Goal: Task Accomplishment & Management: Manage account settings

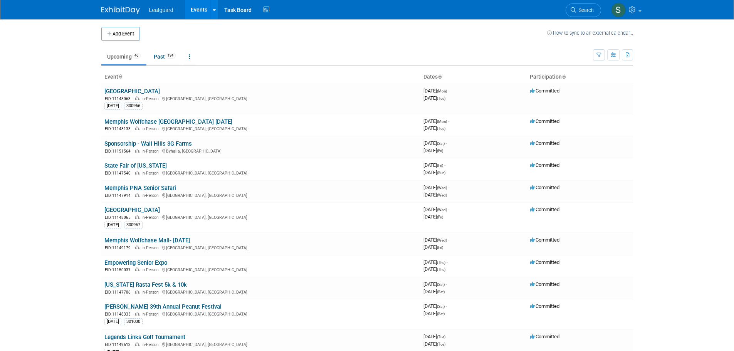
click at [127, 38] on button "Add Event" at bounding box center [120, 34] width 39 height 14
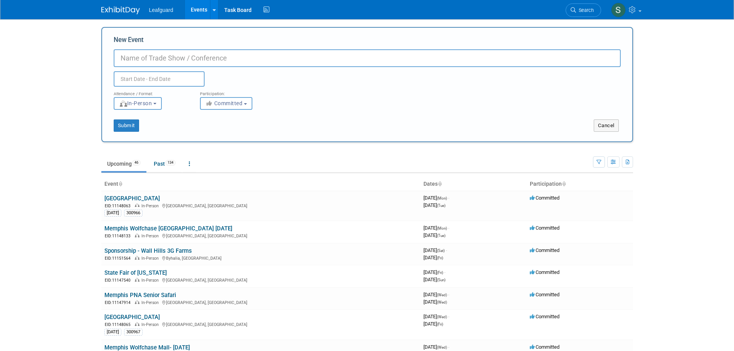
click at [161, 59] on input "New Event" at bounding box center [367, 58] width 507 height 18
click at [610, 122] on button "Cancel" at bounding box center [606, 125] width 25 height 12
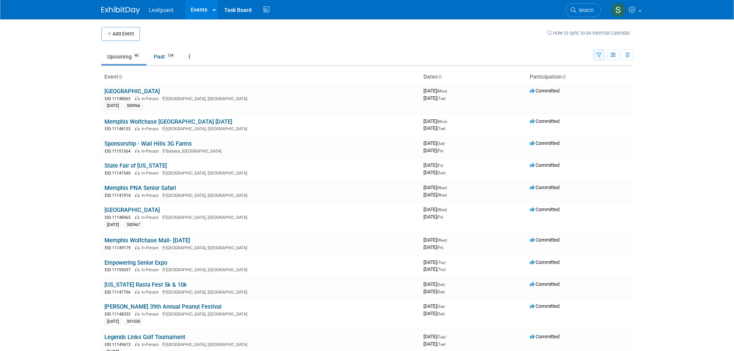
click at [601, 54] on icon "button" at bounding box center [599, 55] width 5 height 5
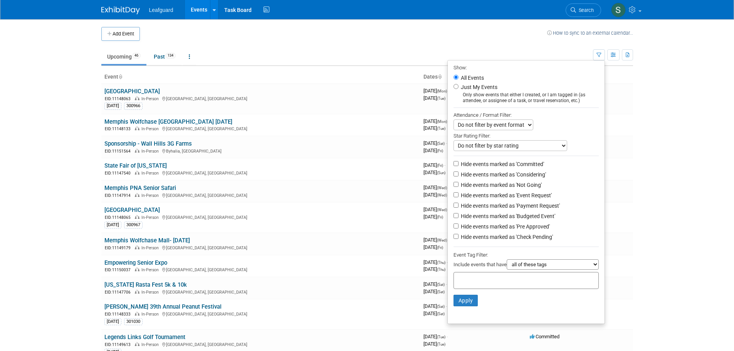
drag, startPoint x: 499, startPoint y: 95, endPoint x: 489, endPoint y: 90, distance: 11.9
click at [499, 95] on div "Only show events that either I created, or I am tagged in (as attendee, or assi…" at bounding box center [526, 98] width 145 height 12
click at [488, 90] on label "Just My Events" at bounding box center [478, 87] width 38 height 8
click at [459, 89] on input "Just My Events" at bounding box center [456, 86] width 5 height 5
radio input "true"
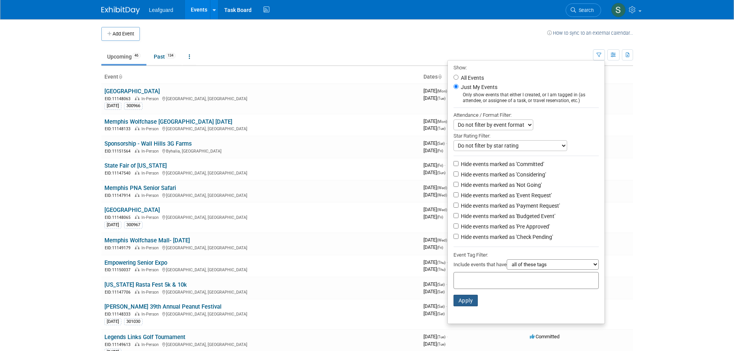
click at [461, 304] on button "Apply" at bounding box center [466, 301] width 25 height 12
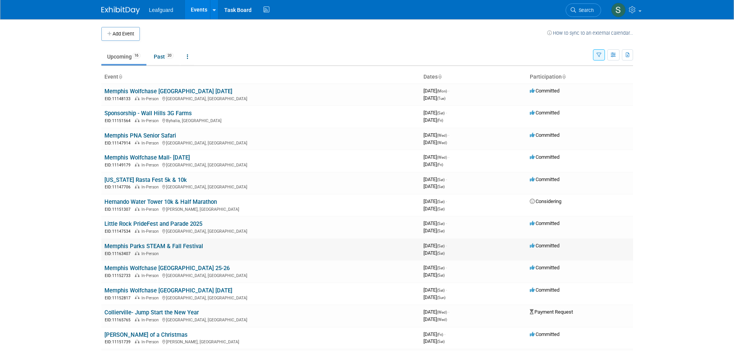
click at [174, 247] on link "Memphis Parks STEAM & Fall Festival" at bounding box center [153, 246] width 99 height 7
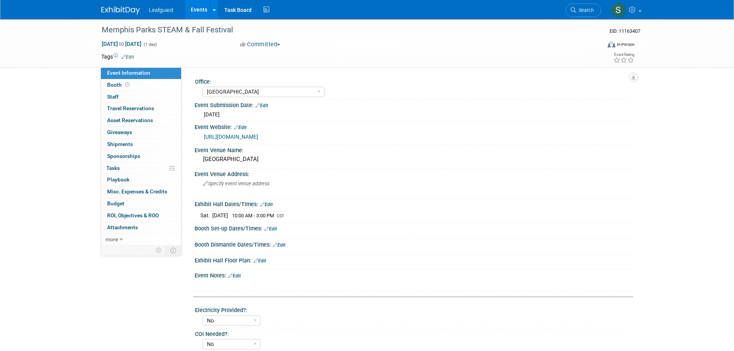
select select "[GEOGRAPHIC_DATA]"
select select "No"
select select "Free"
click at [283, 44] on button "Committed" at bounding box center [260, 44] width 46 height 8
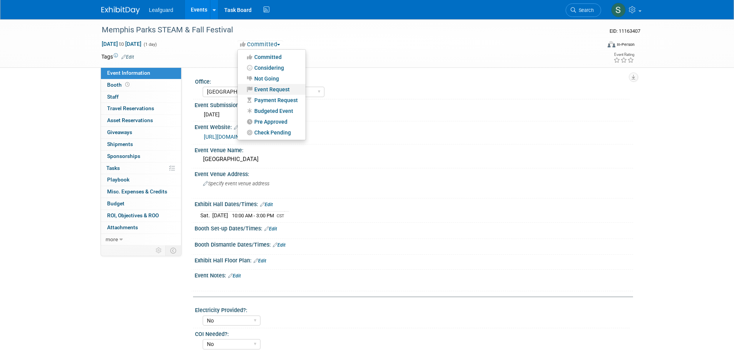
click at [288, 89] on link "Event Request" at bounding box center [272, 89] width 68 height 11
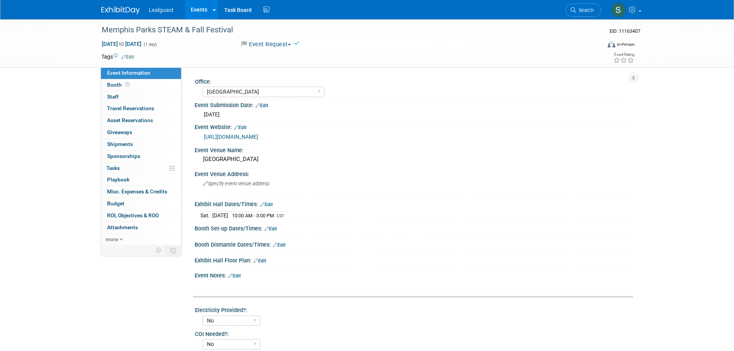
click at [286, 48] on button "Event Request" at bounding box center [265, 44] width 57 height 8
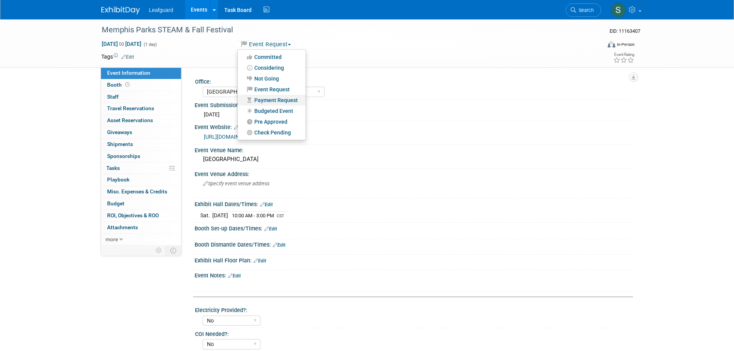
click at [284, 104] on link "Payment Request" at bounding box center [272, 100] width 68 height 11
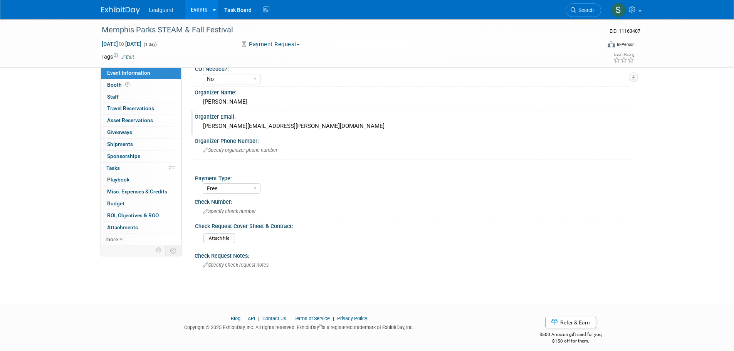
scroll to position [271, 0]
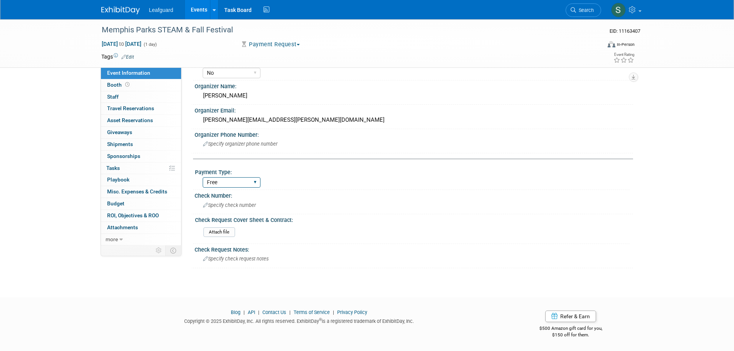
click at [244, 179] on select "Cash/Expense Check Credit Card Free" at bounding box center [232, 182] width 58 height 10
click at [245, 182] on select "Cash/Expense Check Credit Card Free" at bounding box center [232, 182] width 58 height 10
select select
click at [203, 177] on select "Cash/Expense Check Credit Card Free" at bounding box center [232, 182] width 58 height 10
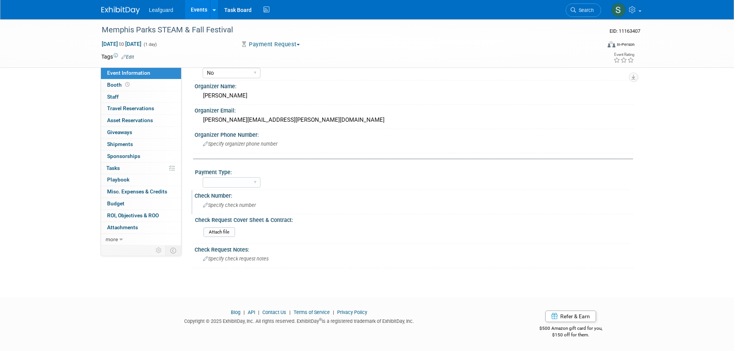
click at [242, 190] on div "Check Number:" at bounding box center [414, 195] width 439 height 10
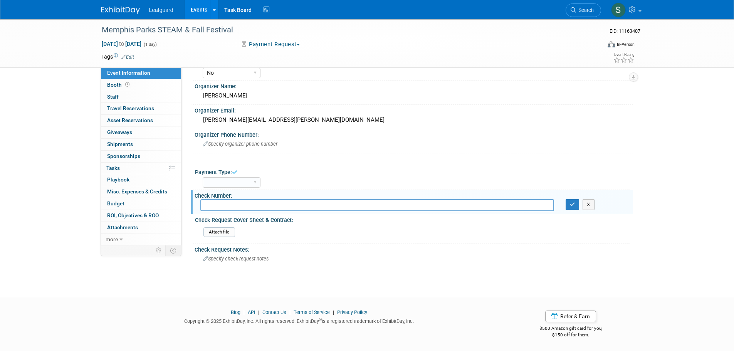
click at [49, 191] on div "Memphis Parks STEAM & Fall Festival EID: 11163407 Oct 25, 2025 to Oct 25, 2025 …" at bounding box center [367, 16] width 734 height 536
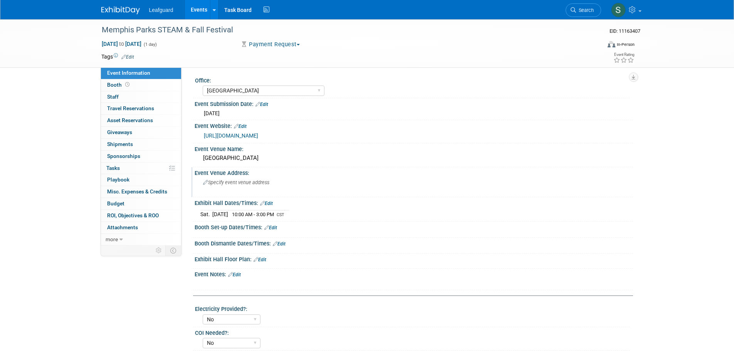
scroll to position [0, 0]
click at [281, 45] on button "Payment Request" at bounding box center [270, 44] width 66 height 8
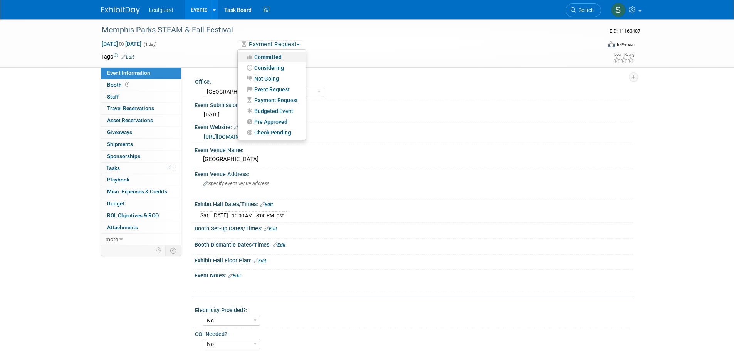
click at [279, 58] on link "Committed" at bounding box center [272, 57] width 68 height 11
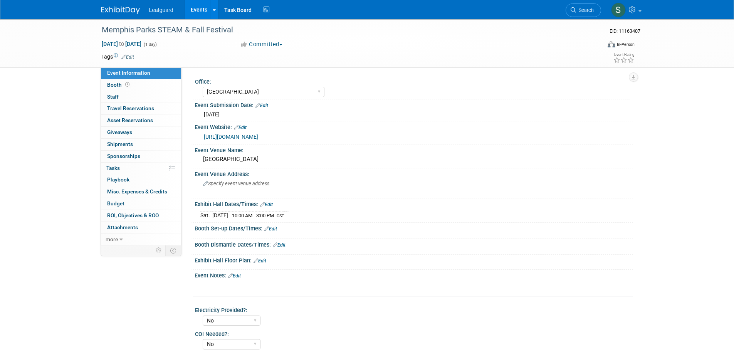
click at [127, 11] on img at bounding box center [120, 11] width 39 height 8
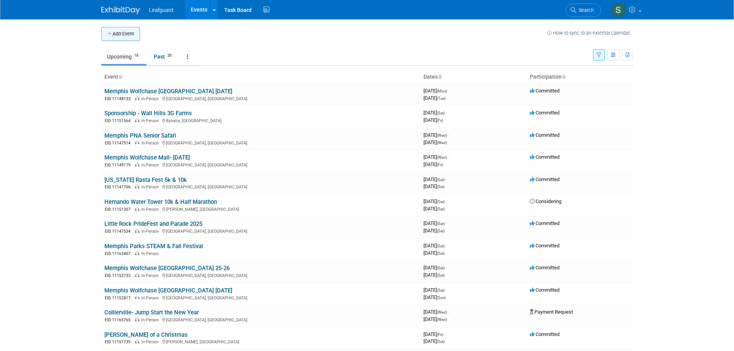
click at [133, 30] on button "Add Event" at bounding box center [120, 34] width 39 height 14
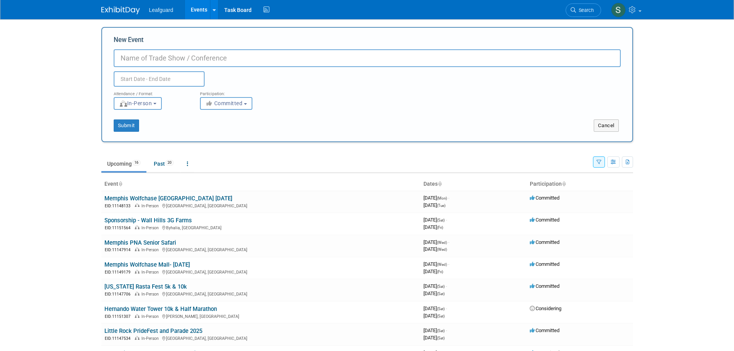
click at [179, 56] on input "New Event" at bounding box center [367, 58] width 507 height 18
click at [214, 51] on input "Collierville- Jump" at bounding box center [367, 58] width 507 height 18
type input "Collierville- Jump Start the New Year"
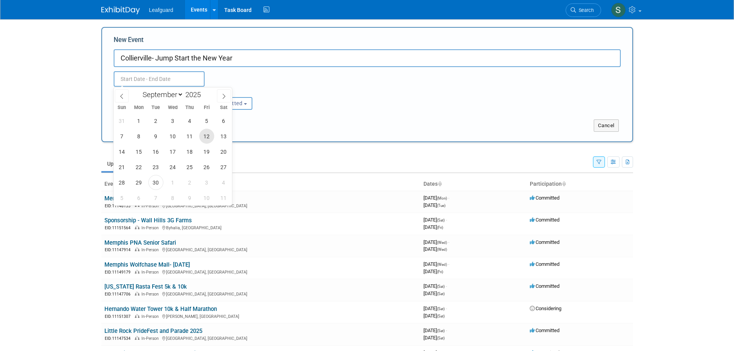
click at [207, 141] on span "12" at bounding box center [206, 136] width 15 height 15
type input "[DATE] to [DATE]"
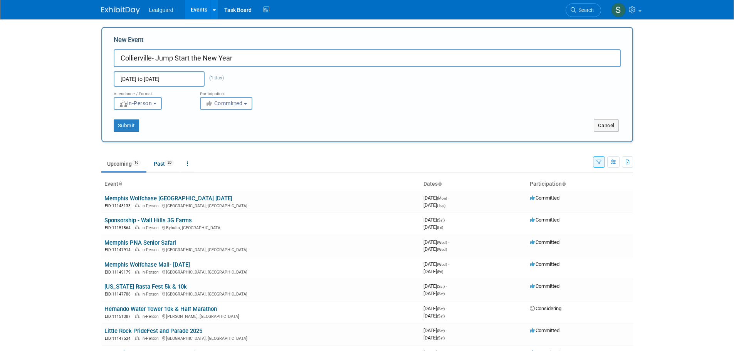
click at [294, 78] on div "[DATE] to [DATE] (1 day) Duplicate Event Warning" at bounding box center [367, 77] width 519 height 20
click at [205, 102] on icon "button" at bounding box center [209, 103] width 9 height 5
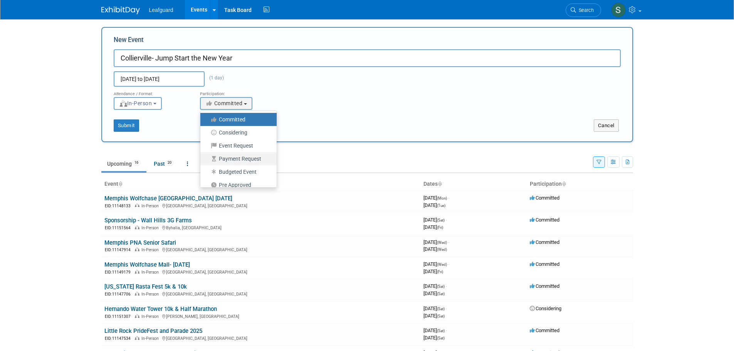
click at [229, 157] on label "Payment Request" at bounding box center [236, 159] width 65 height 10
click at [207, 157] on input "Payment Request" at bounding box center [204, 158] width 5 height 5
select select "102"
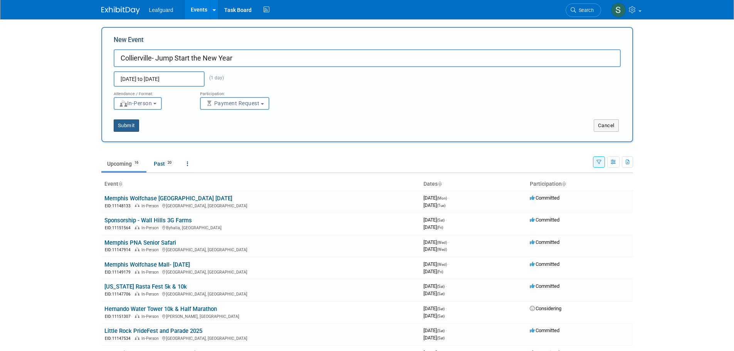
click at [133, 128] on button "Submit" at bounding box center [126, 125] width 25 height 12
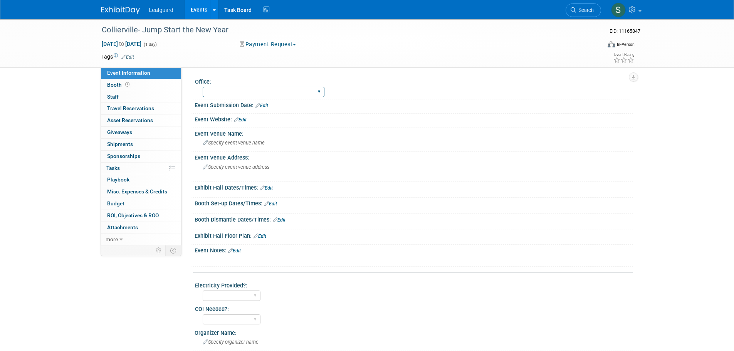
click at [257, 87] on select "[GEOGRAPHIC_DATA] [US_STATE] [GEOGRAPHIC_DATA] [GEOGRAPHIC_DATA] [GEOGRAPHIC_DA…" at bounding box center [264, 92] width 122 height 10
select select "[GEOGRAPHIC_DATA]"
click at [203, 87] on select "[GEOGRAPHIC_DATA] [US_STATE] [GEOGRAPHIC_DATA] [GEOGRAPHIC_DATA] [GEOGRAPHIC_DA…" at bounding box center [264, 92] width 122 height 10
click at [266, 105] on link "Edit" at bounding box center [262, 105] width 13 height 5
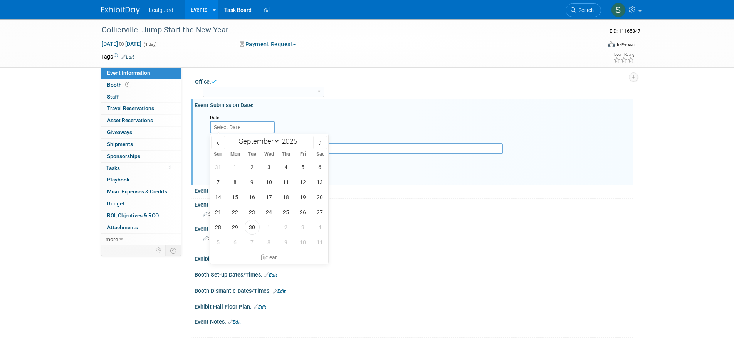
click at [259, 124] on input "text" at bounding box center [242, 127] width 65 height 12
click at [252, 226] on span "30" at bounding box center [252, 227] width 15 height 15
type input "[DATE]"
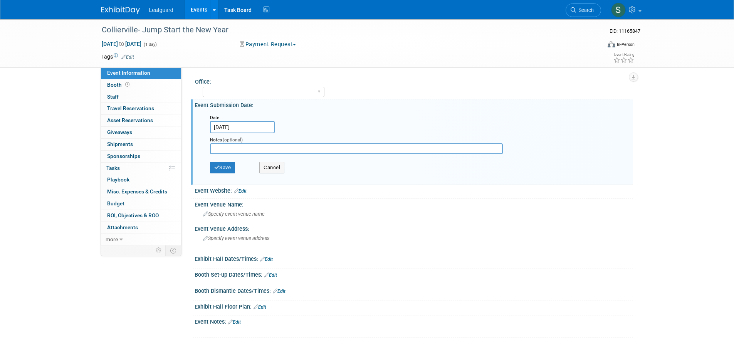
click at [20, 108] on div "Collierville- Jump Start the New Year EID: 11165847 [DATE] to [DATE] (1 day) [D…" at bounding box center [367, 310] width 734 height 582
click at [212, 164] on button "Save" at bounding box center [222, 168] width 25 height 12
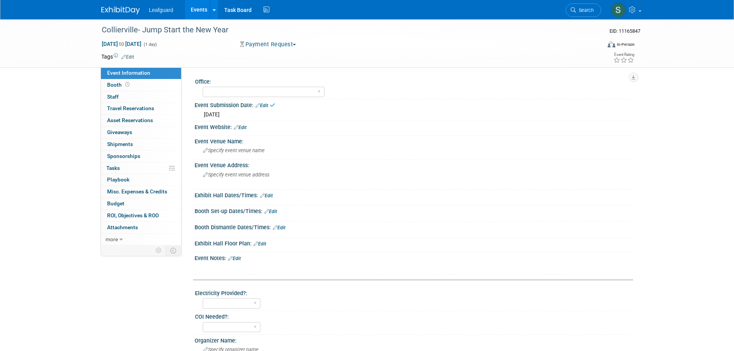
click at [244, 126] on link "Edit" at bounding box center [240, 127] width 13 height 5
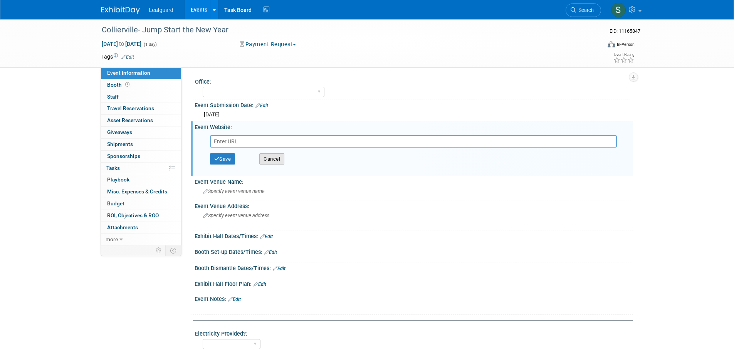
click at [280, 159] on button "Cancel" at bounding box center [271, 159] width 25 height 12
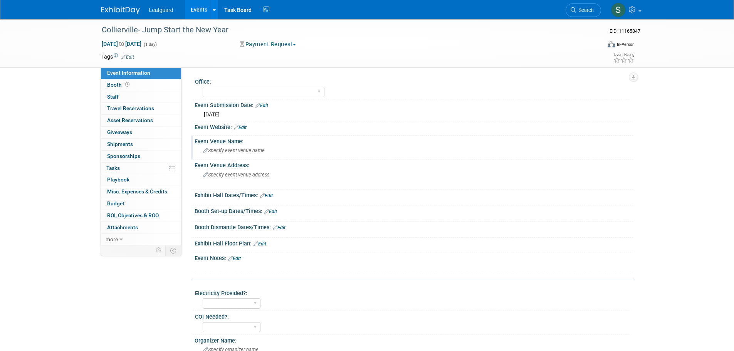
click at [244, 149] on span "Specify event venue name" at bounding box center [234, 151] width 62 height 6
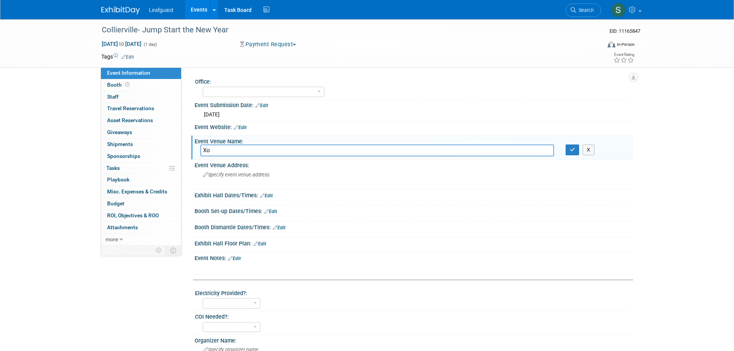
type input "X"
type input "[PERSON_NAME][GEOGRAPHIC_DATA]"
click at [270, 176] on div "Specify event venue address" at bounding box center [285, 178] width 171 height 18
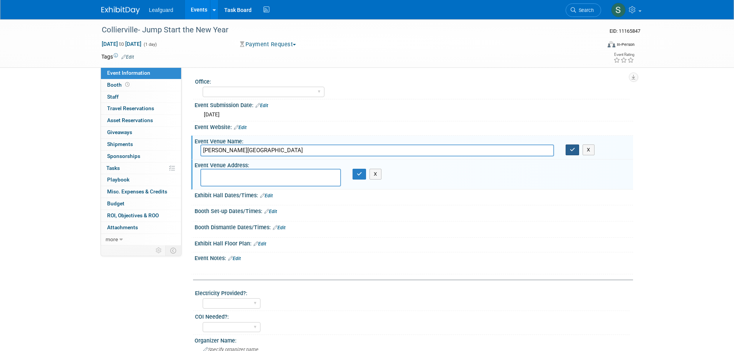
click at [577, 147] on button "button" at bounding box center [573, 150] width 14 height 11
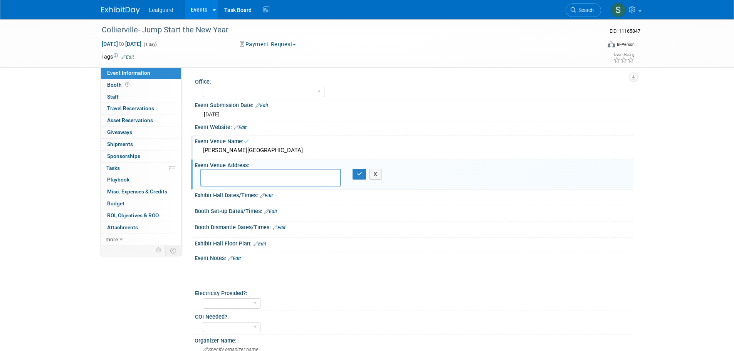
click at [242, 177] on textarea at bounding box center [270, 178] width 141 height 18
click at [333, 180] on textarea "[STREET_ADDRESS][PERSON_NAME] [GEOGRAPHIC_DATA]," at bounding box center [270, 178] width 141 height 18
type textarea "[STREET_ADDRESS][PERSON_NAME] [GEOGRAPHIC_DATA], [GEOGRAPHIC_DATA]"
click at [360, 170] on button "button" at bounding box center [360, 174] width 14 height 11
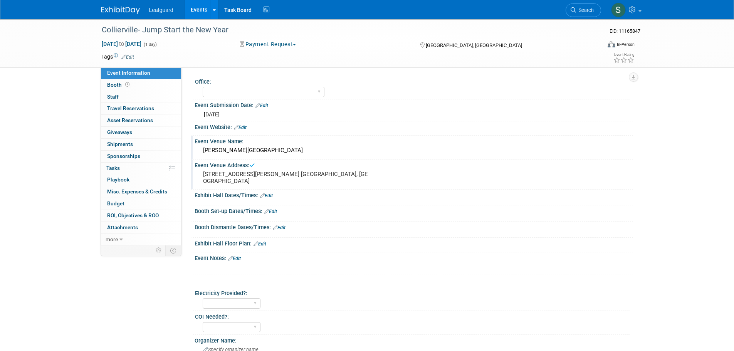
click at [271, 195] on link "Edit" at bounding box center [266, 195] width 13 height 5
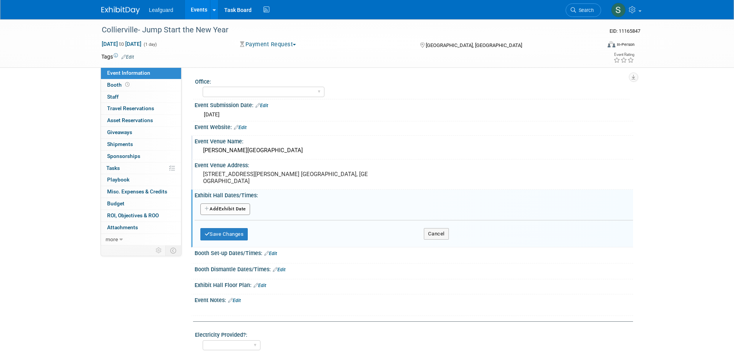
click at [240, 210] on button "Add Another Exhibit Date" at bounding box center [225, 209] width 50 height 12
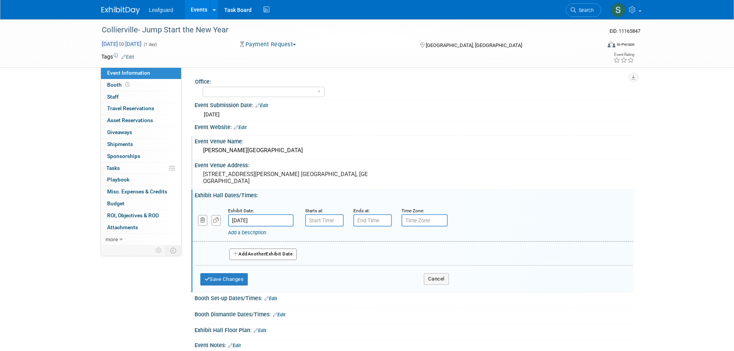
click at [142, 45] on span "[DATE] to [DATE]" at bounding box center [121, 43] width 40 height 7
type input "[DATE]"
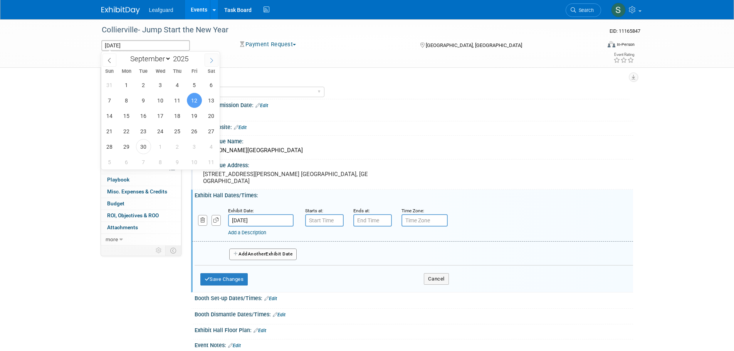
click at [213, 59] on icon at bounding box center [211, 60] width 5 height 5
select select "10"
click at [160, 117] on span "12" at bounding box center [160, 115] width 15 height 15
type input "[DATE]"
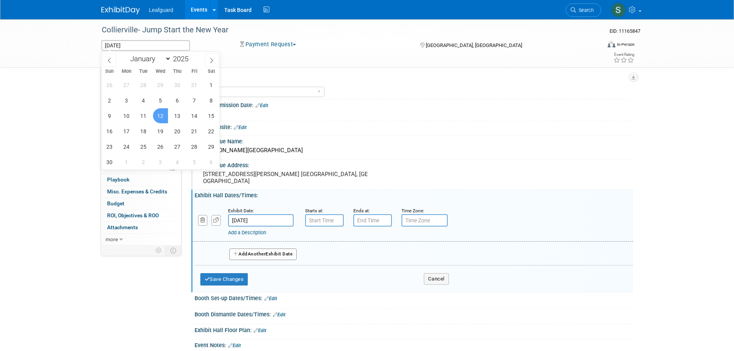
click at [165, 118] on span "12" at bounding box center [160, 115] width 15 height 15
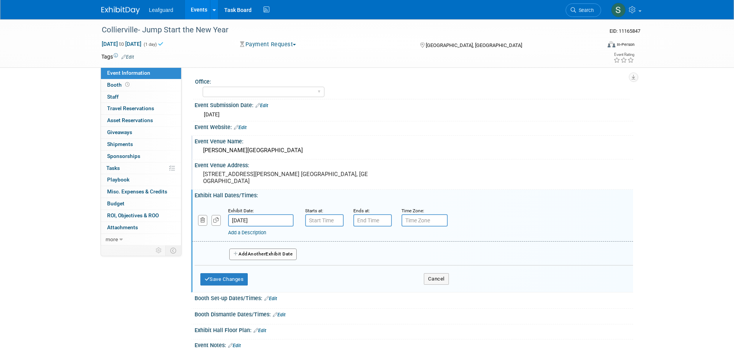
click at [337, 139] on div "Event Venue Name:" at bounding box center [414, 141] width 439 height 10
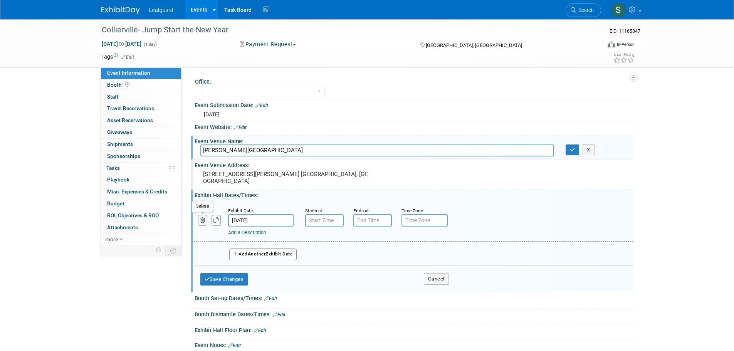
click at [200, 221] on icon "button" at bounding box center [202, 220] width 5 height 5
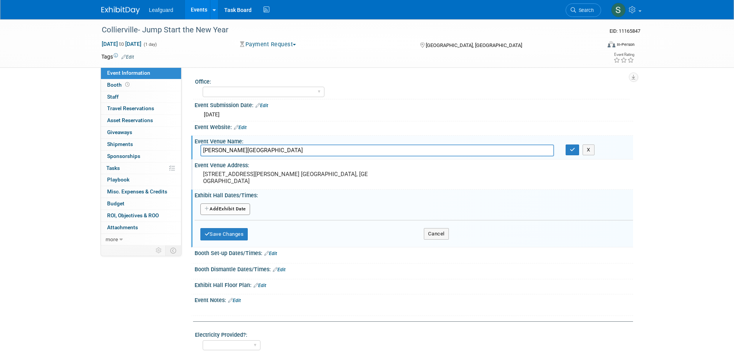
click at [247, 207] on button "Add Another Exhibit Date" at bounding box center [225, 209] width 50 height 12
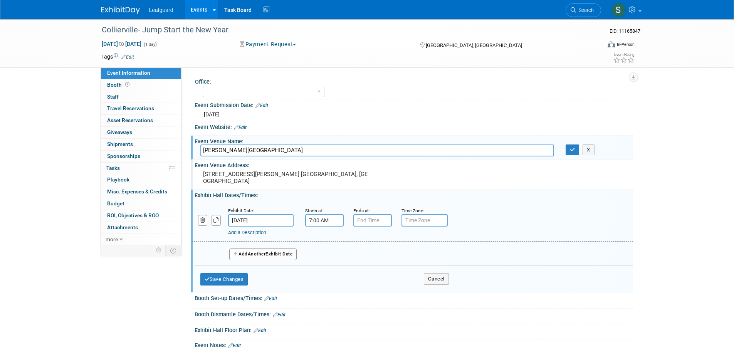
click at [340, 222] on input "7:00 AM" at bounding box center [324, 220] width 39 height 12
click at [328, 242] on span at bounding box center [322, 239] width 13 height 13
type input "9:00 AM"
click at [363, 224] on input "7:00 PM" at bounding box center [372, 220] width 39 height 12
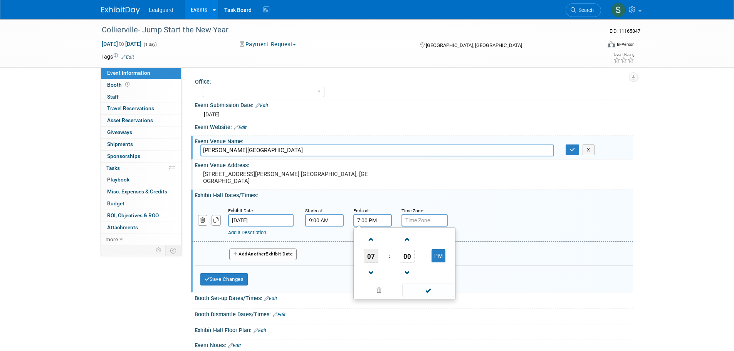
click at [370, 255] on span "07" at bounding box center [371, 256] width 15 height 14
click at [370, 247] on td "12" at bounding box center [367, 239] width 25 height 21
type input "12:00 PM"
drag, startPoint x: 424, startPoint y: 291, endPoint x: 431, endPoint y: 241, distance: 50.6
click at [424, 290] on span at bounding box center [428, 290] width 52 height 13
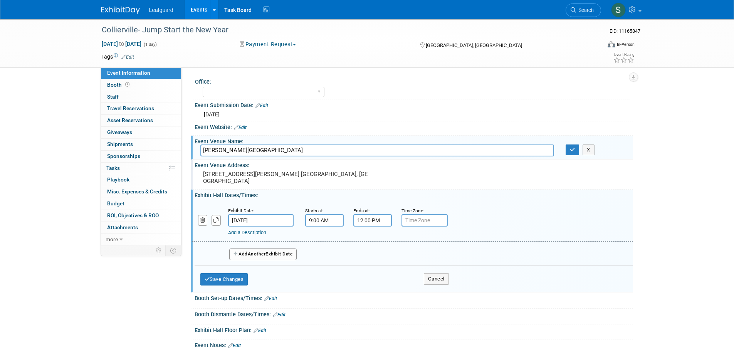
click at [435, 219] on input "text" at bounding box center [425, 220] width 46 height 12
type input "CST"
click at [413, 234] on div "Add a Description" at bounding box center [392, 232] width 329 height 7
click at [231, 279] on button "Save Changes" at bounding box center [224, 279] width 48 height 12
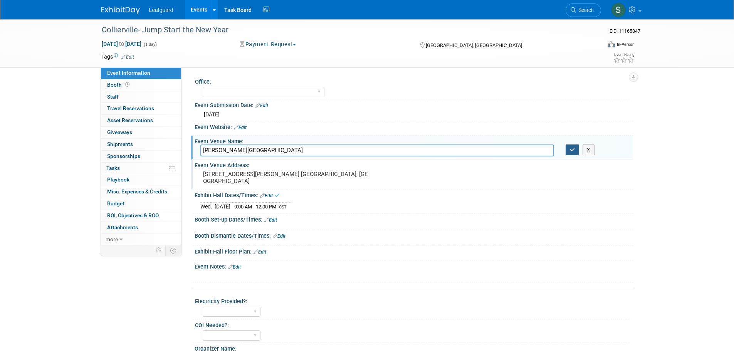
click at [570, 149] on icon "button" at bounding box center [572, 149] width 5 height 5
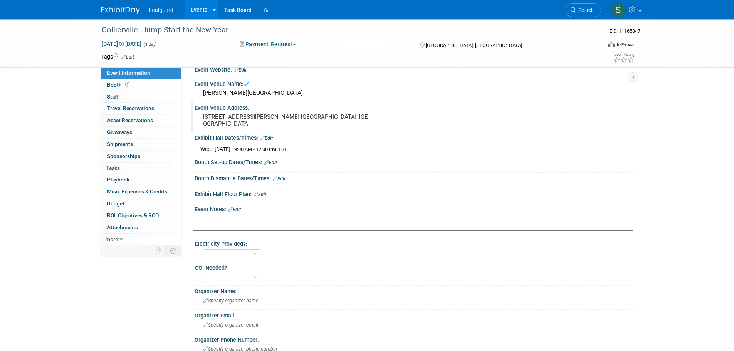
scroll to position [77, 0]
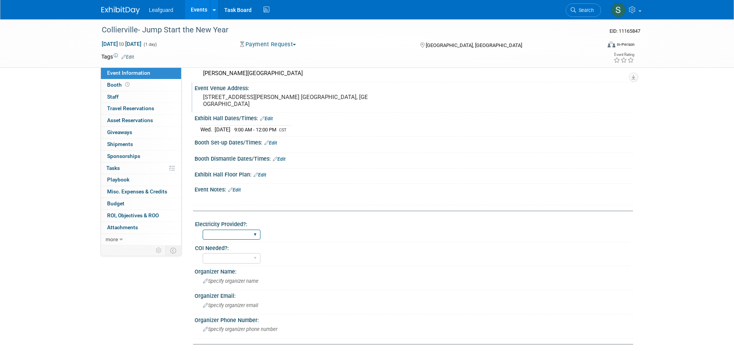
click at [242, 237] on select "Yes No" at bounding box center [232, 235] width 58 height 10
select select "Yes"
click at [203, 230] on select "Yes No" at bounding box center [232, 235] width 58 height 10
click at [237, 259] on select "Yes No" at bounding box center [232, 258] width 58 height 10
select select "No"
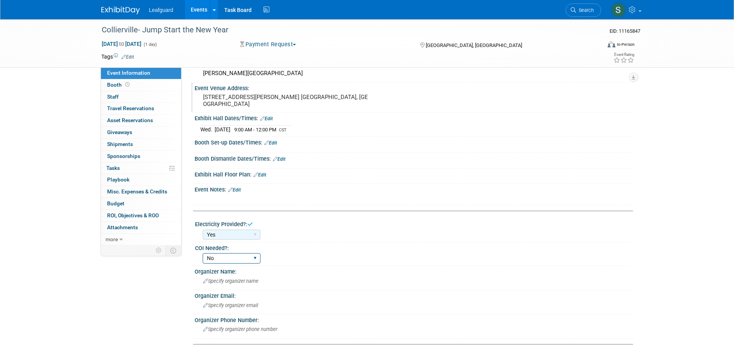
click at [203, 253] on select "Yes No" at bounding box center [232, 258] width 58 height 10
click at [240, 190] on link "Edit" at bounding box center [234, 189] width 13 height 5
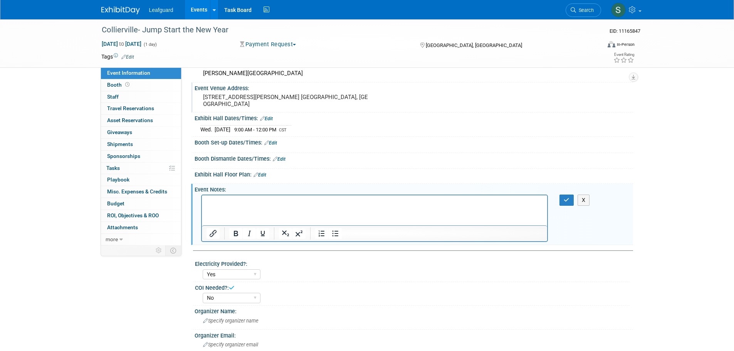
scroll to position [0, 0]
click at [244, 200] on p "Rich Text Area. Press ALT-0 for help." at bounding box center [374, 202] width 337 height 8
click at [569, 197] on icon "button" at bounding box center [567, 199] width 6 height 5
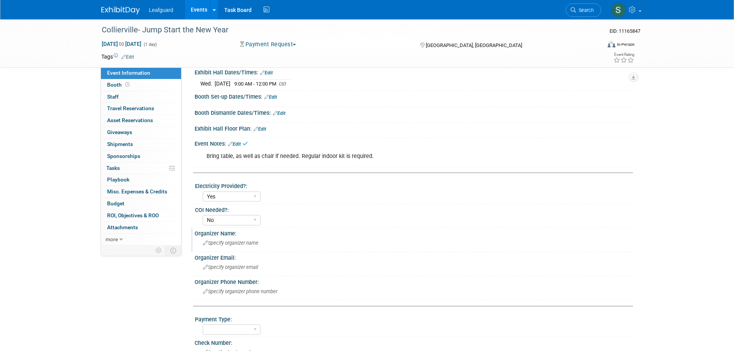
scroll to position [193, 0]
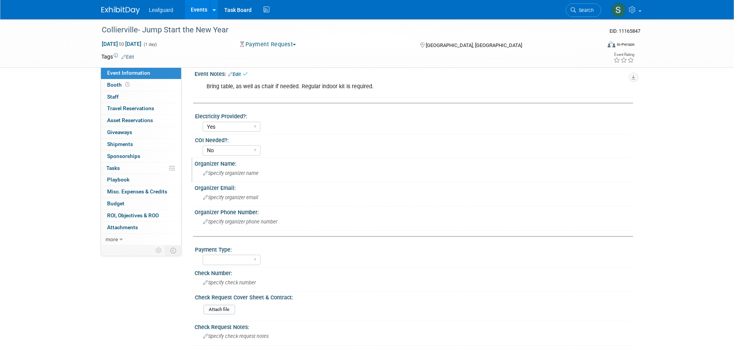
click at [247, 175] on span "Specify organizer name" at bounding box center [230, 173] width 55 height 6
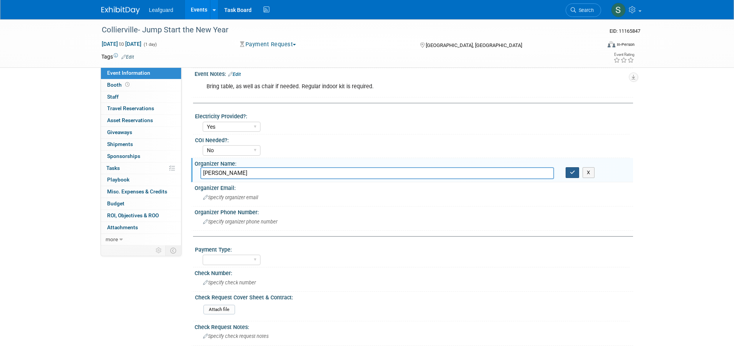
type input "[PERSON_NAME]"
click at [577, 174] on button "button" at bounding box center [573, 172] width 14 height 11
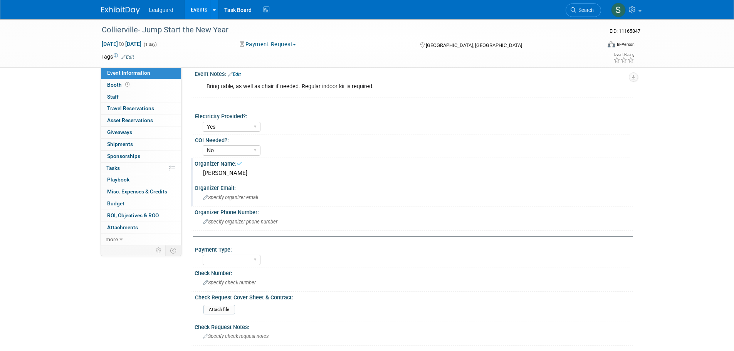
click at [229, 197] on span "Specify organizer email" at bounding box center [230, 198] width 55 height 6
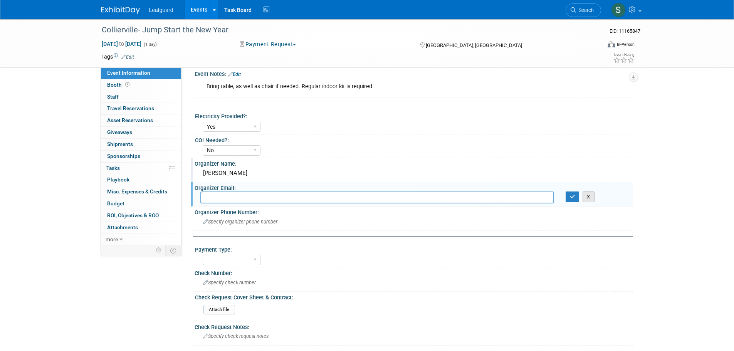
click at [590, 199] on button "X" at bounding box center [589, 197] width 12 height 11
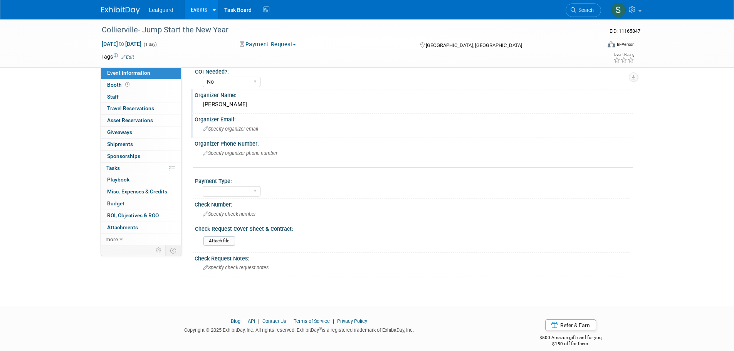
scroll to position [270, 0]
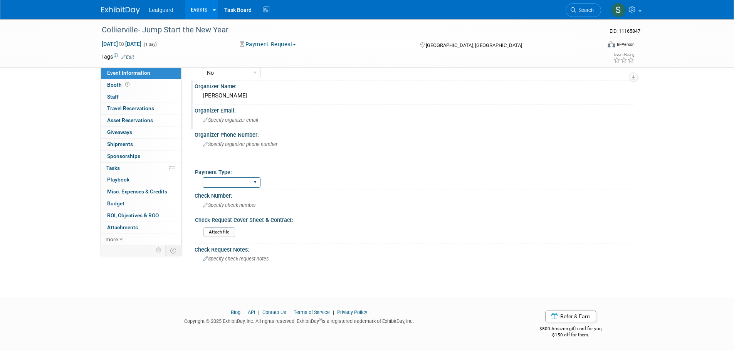
click at [233, 182] on select "Cash/Expense Check Credit Card Free" at bounding box center [232, 182] width 58 height 10
select select "Check"
click at [203, 177] on select "Cash/Expense Check Credit Card Free" at bounding box center [232, 182] width 58 height 10
click at [227, 233] on input "file" at bounding box center [182, 232] width 105 height 9
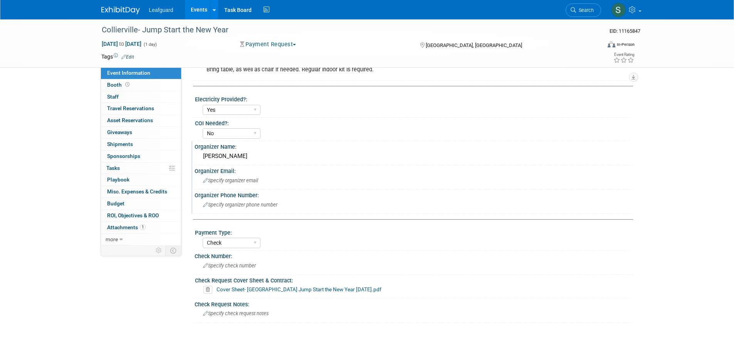
scroll to position [264, 0]
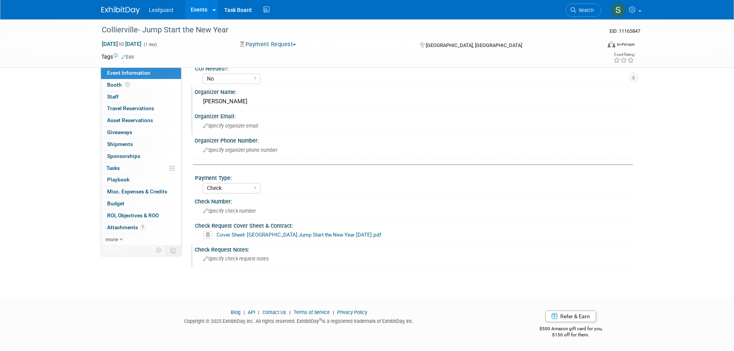
click at [253, 261] on span "Specify check request notes" at bounding box center [236, 259] width 66 height 6
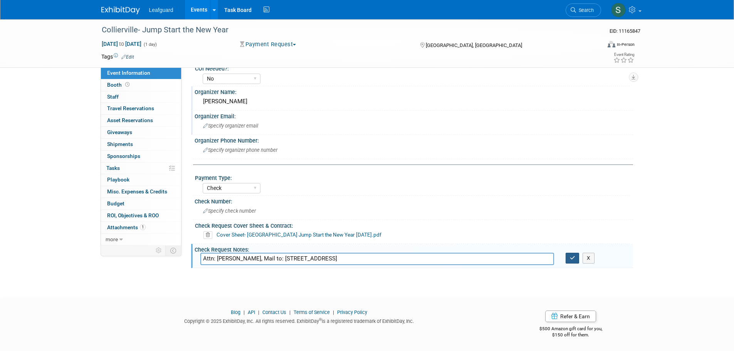
type input "Attn: [PERSON_NAME], Mail to: [STREET_ADDRESS]"
click at [578, 260] on button "button" at bounding box center [573, 258] width 14 height 11
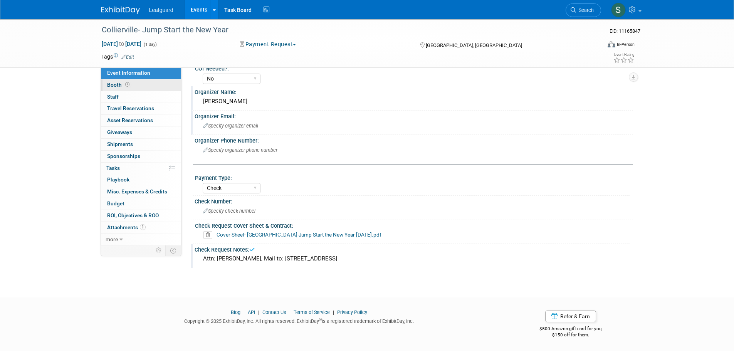
click at [148, 82] on link "Booth" at bounding box center [141, 85] width 80 height 12
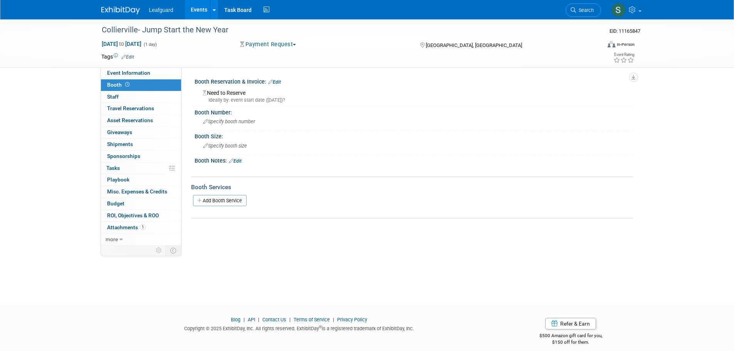
click at [276, 82] on link "Edit" at bounding box center [274, 81] width 13 height 5
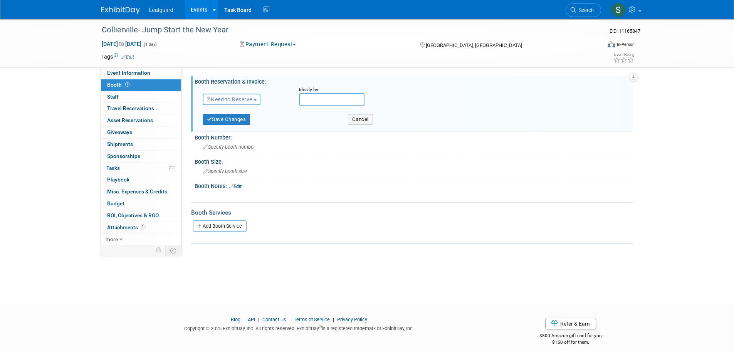
click at [249, 95] on button "Need to Reserve" at bounding box center [232, 100] width 58 height 12
click at [256, 126] on link "Reserved" at bounding box center [244, 123] width 82 height 11
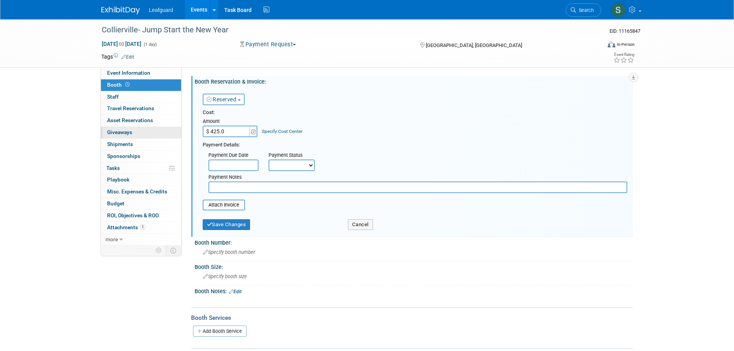
type input "$ 425.00"
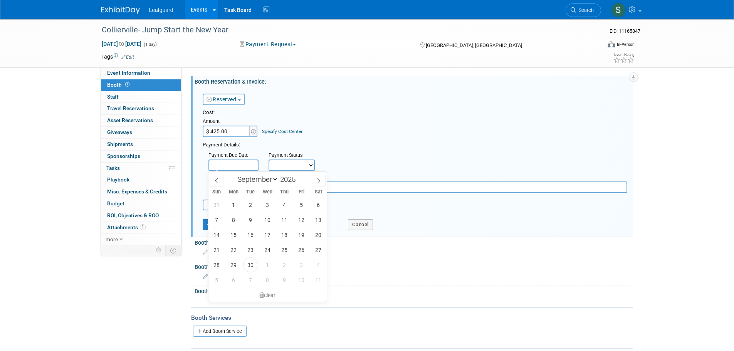
click at [236, 163] on input "text" at bounding box center [233, 166] width 50 height 12
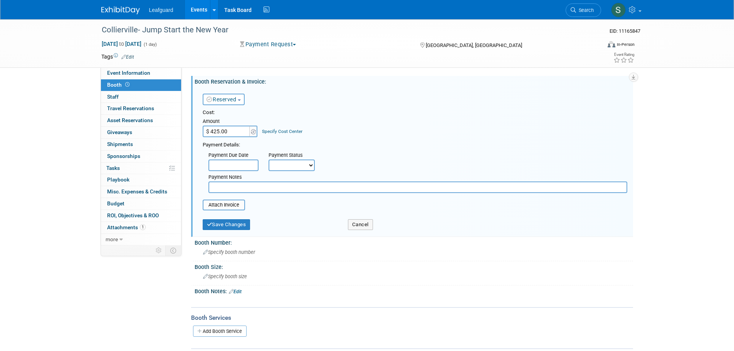
click at [255, 151] on div "Payment Due Date" at bounding box center [233, 160] width 60 height 22
click at [299, 162] on select "Not Paid Yet Partially Paid Paid in Full" at bounding box center [292, 166] width 46 height 12
select select "3"
click at [269, 160] on select "Not Paid Yet Partially Paid Paid in Full" at bounding box center [292, 166] width 46 height 12
click at [237, 228] on button "Save Changes" at bounding box center [227, 224] width 48 height 11
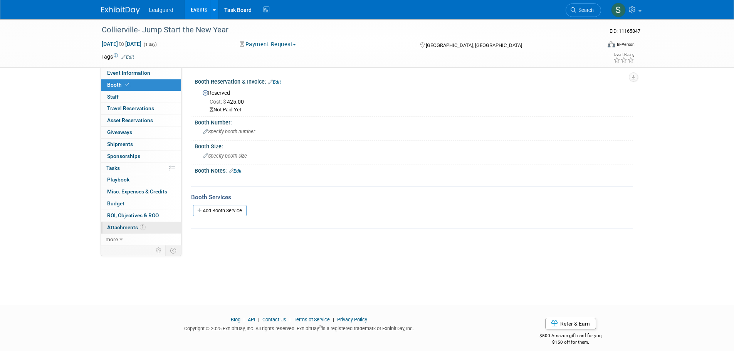
click at [148, 228] on link "1 Attachments 1" at bounding box center [141, 228] width 80 height 12
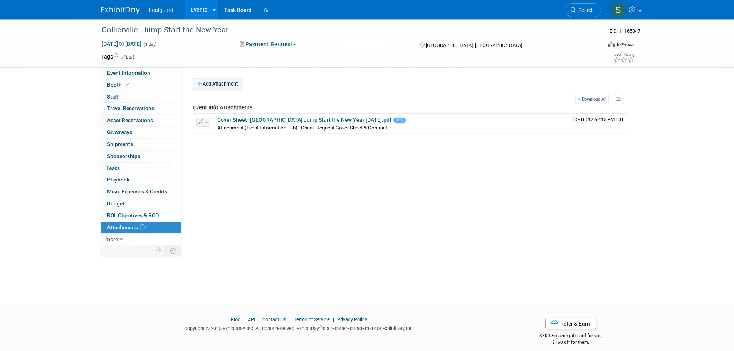
click at [234, 88] on button "Add Attachment" at bounding box center [217, 84] width 49 height 12
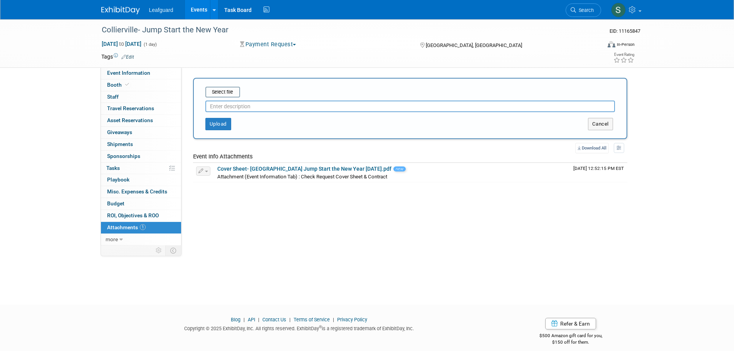
click at [240, 96] on div "Select file" at bounding box center [410, 92] width 410 height 11
click at [231, 89] on input "file" at bounding box center [194, 91] width 92 height 9
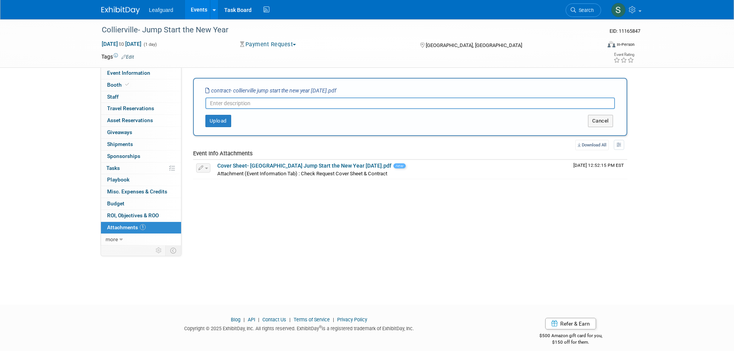
click at [274, 104] on input "text" at bounding box center [410, 104] width 410 height 12
type input "Contract"
click at [215, 119] on button "Upload" at bounding box center [218, 121] width 26 height 12
